Goal: Task Accomplishment & Management: Use online tool/utility

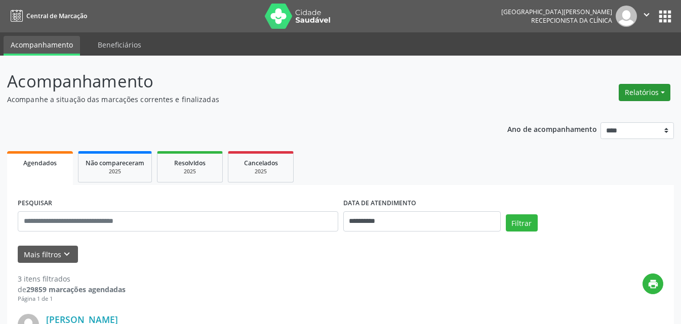
click at [640, 97] on button "Relatórios" at bounding box center [644, 92] width 52 height 17
click at [595, 116] on link "Agendamentos" at bounding box center [616, 114] width 109 height 14
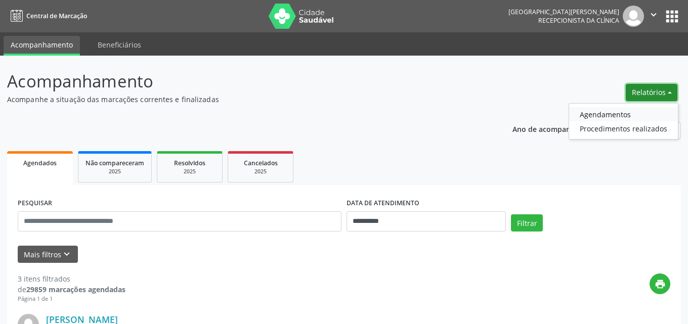
select select "*"
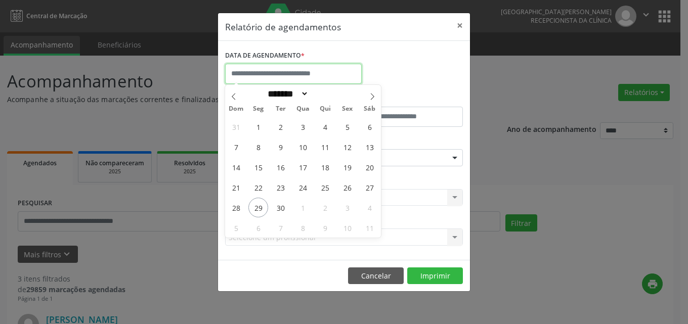
click at [275, 75] on input "text" at bounding box center [293, 74] width 137 height 20
click at [253, 210] on span "29" at bounding box center [258, 208] width 20 height 20
type input "**********"
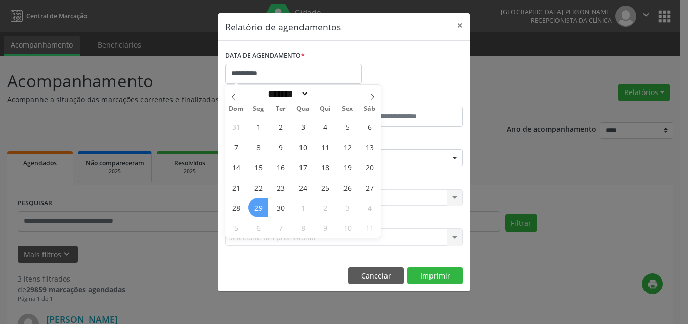
click at [257, 210] on span "29" at bounding box center [258, 208] width 20 height 20
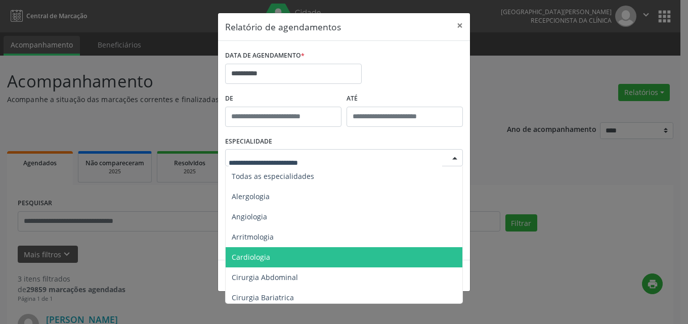
click at [269, 253] on span "Cardiologia" at bounding box center [251, 257] width 38 height 10
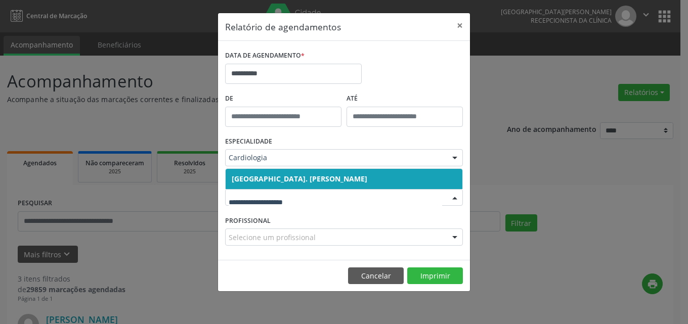
click at [263, 176] on span "[GEOGRAPHIC_DATA]. [PERSON_NAME]" at bounding box center [300, 179] width 136 height 10
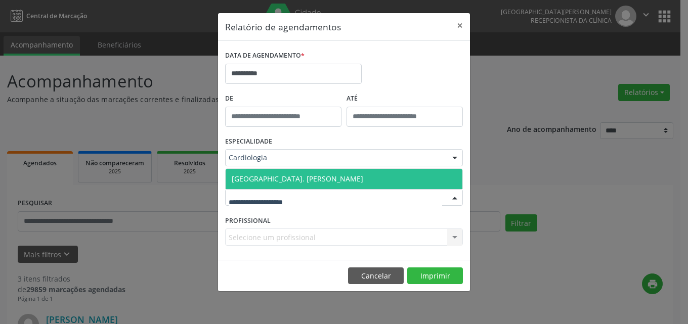
click at [278, 178] on span "[GEOGRAPHIC_DATA]. [PERSON_NAME]" at bounding box center [298, 179] width 132 height 10
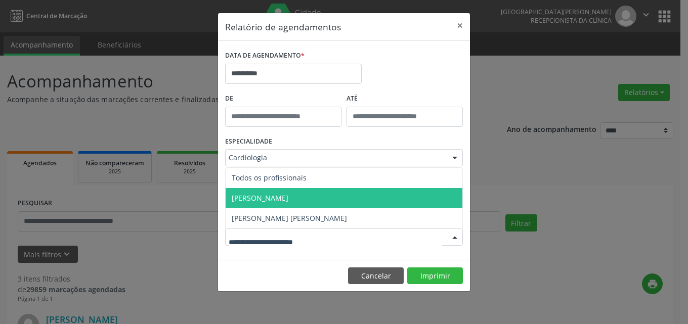
click at [258, 197] on span "[PERSON_NAME]" at bounding box center [260, 198] width 57 height 10
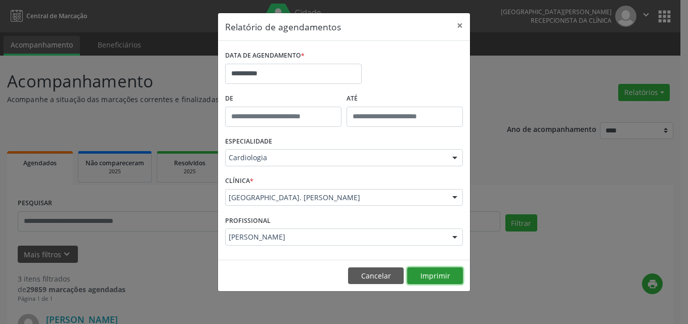
click at [439, 277] on button "Imprimir" at bounding box center [435, 276] width 56 height 17
